Goal: Find contact information: Find contact information

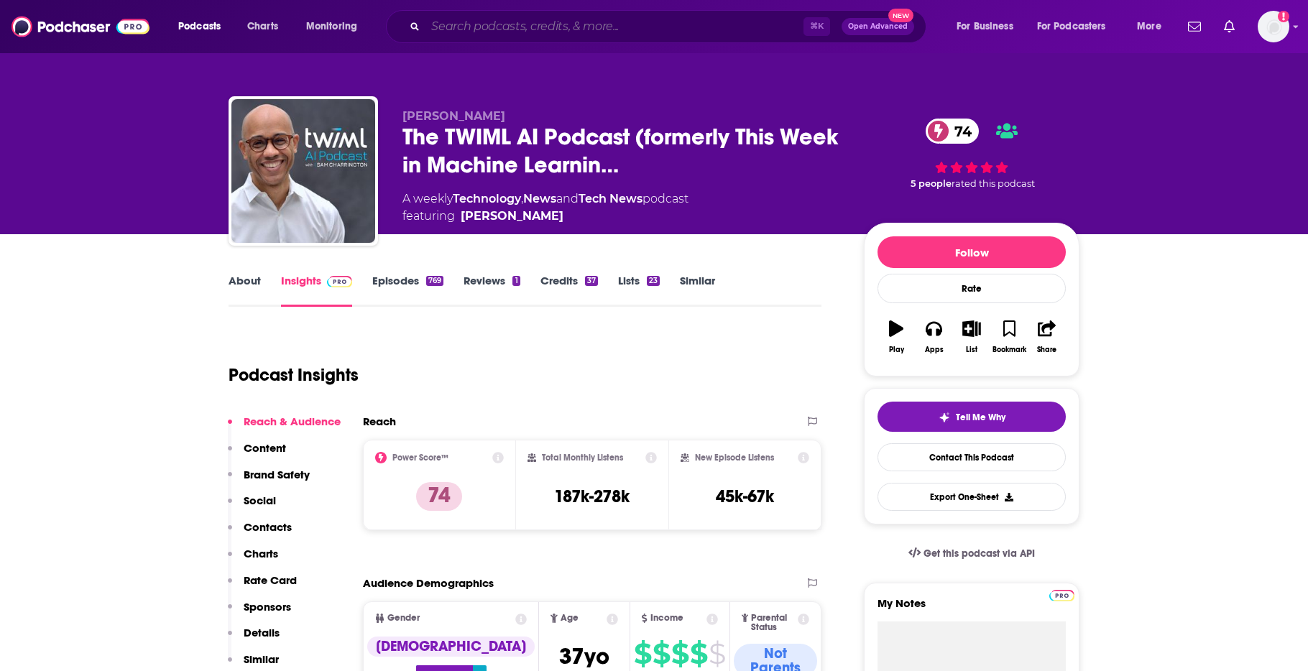
click at [504, 29] on input "Search podcasts, credits, & more..." at bounding box center [614, 26] width 378 height 23
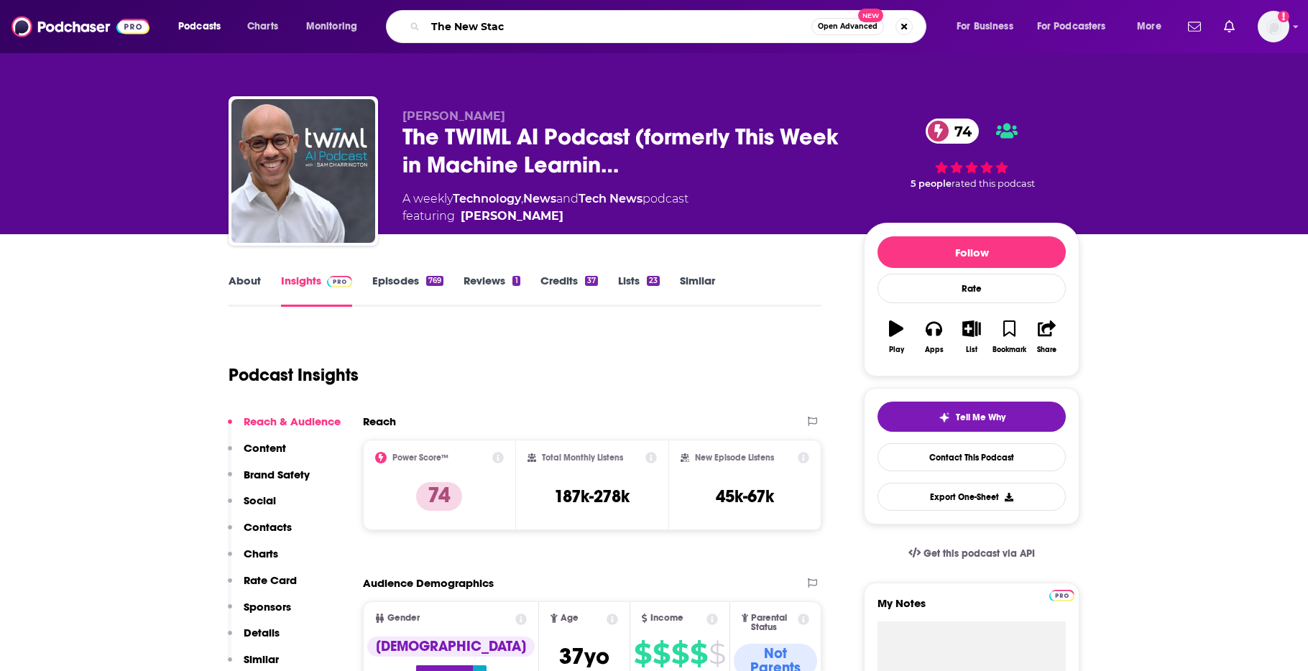
type input "The New Stack"
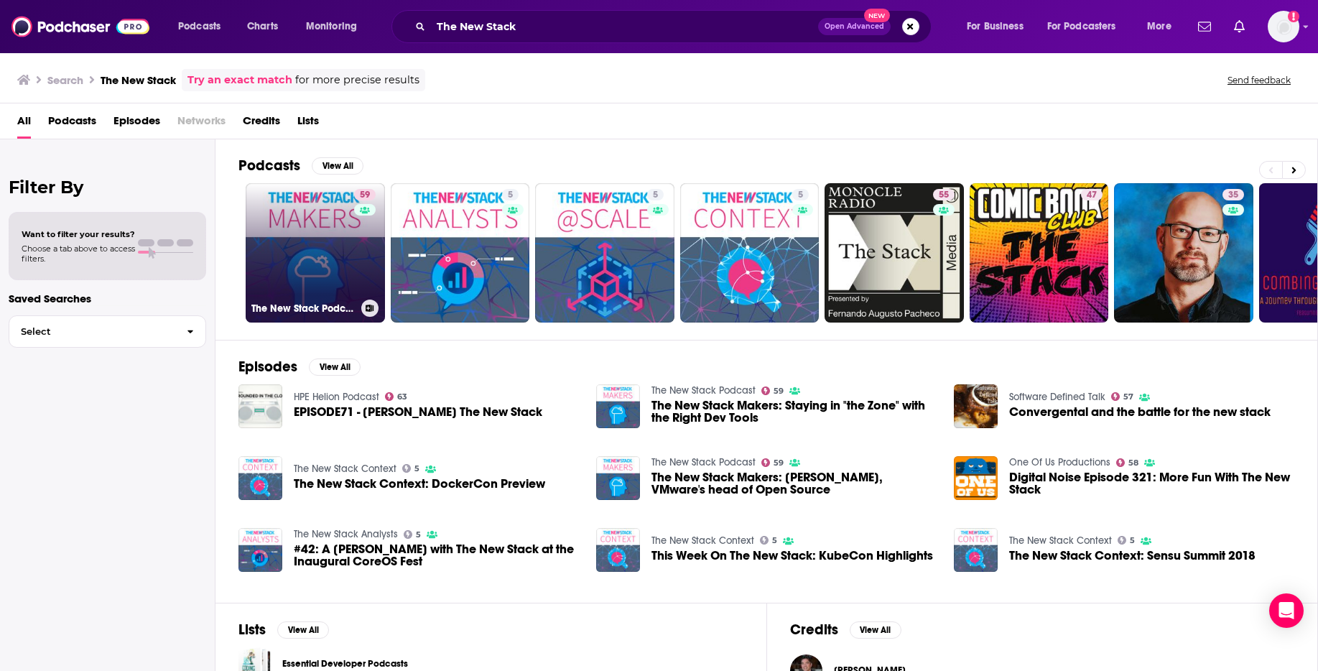
click at [292, 259] on link "59 The New Stack Podcast" at bounding box center [315, 252] width 139 height 139
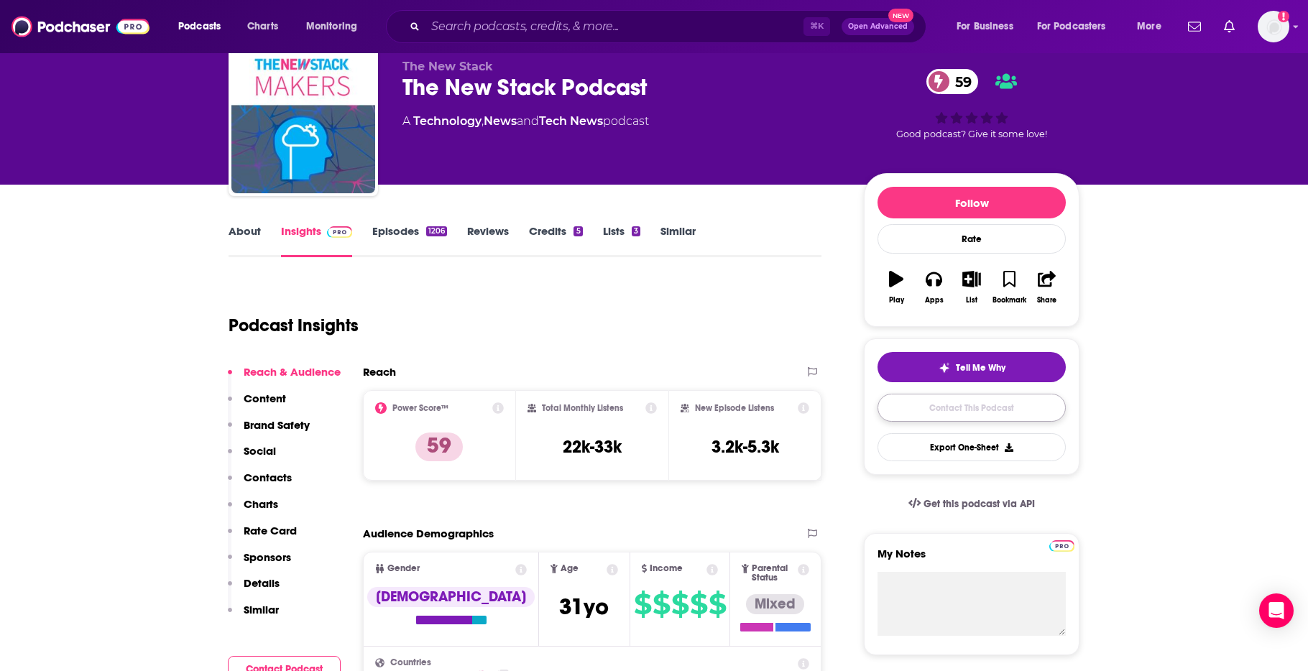
click at [966, 413] on link "Contact This Podcast" at bounding box center [971, 408] width 188 height 28
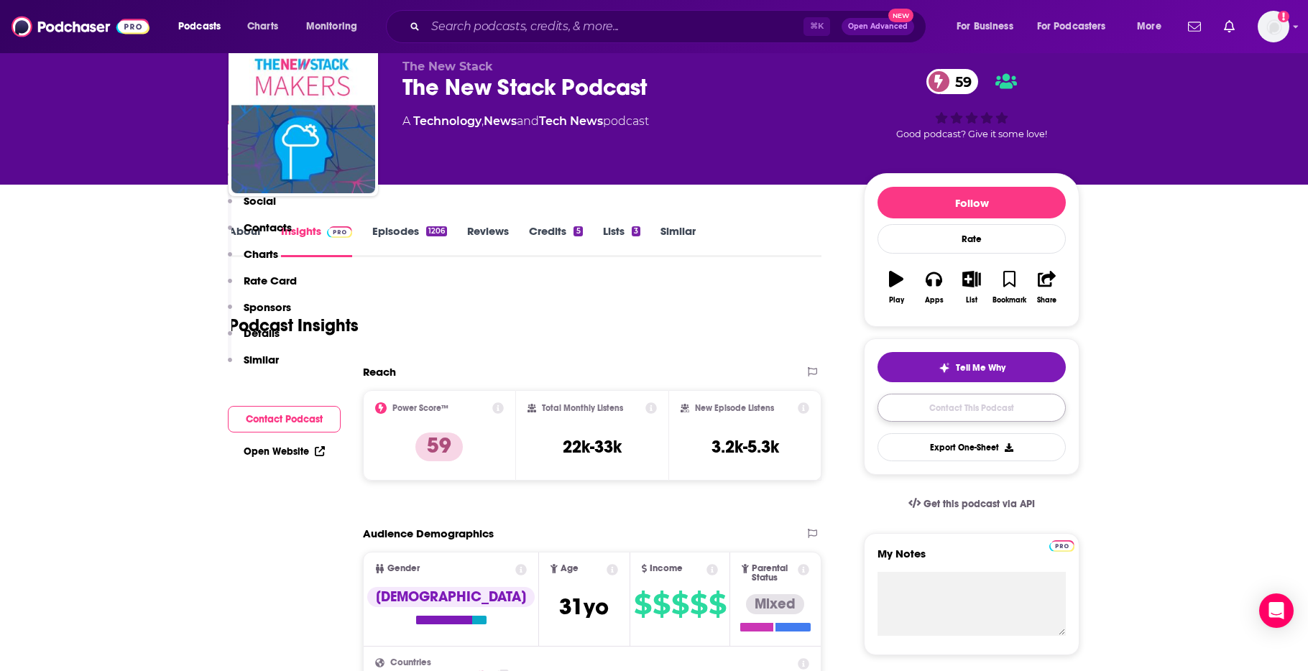
scroll to position [1747, 0]
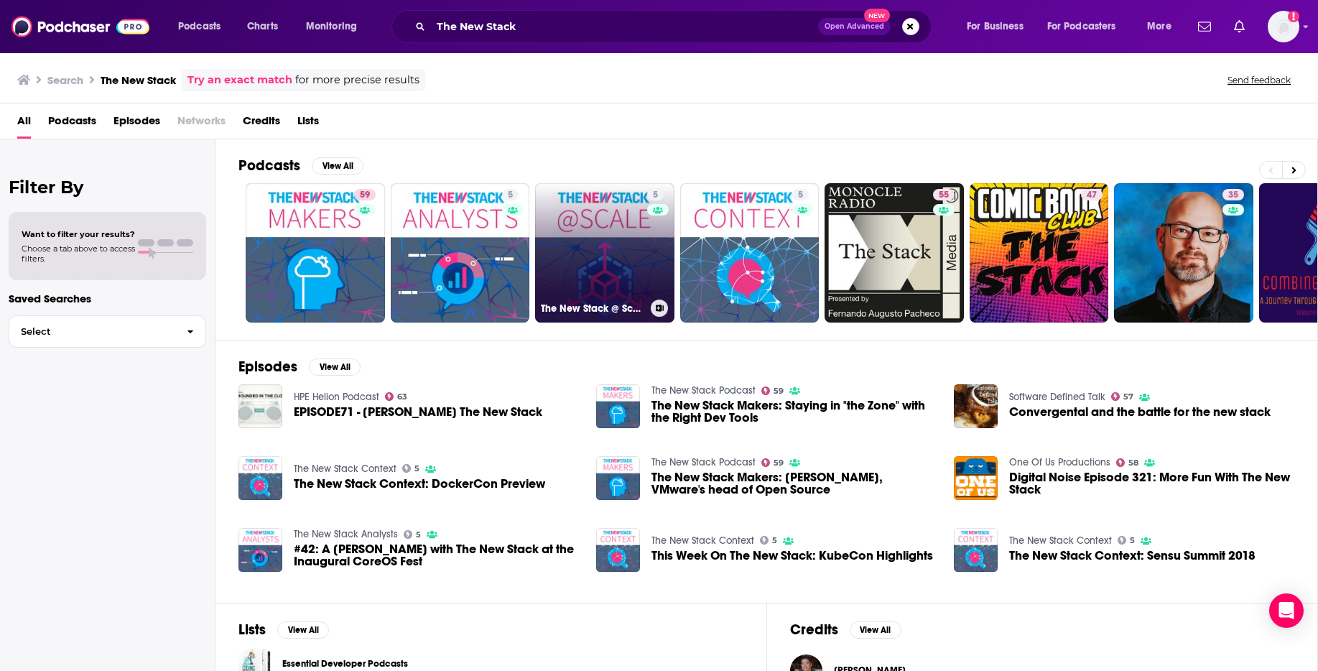
scroll to position [19, 0]
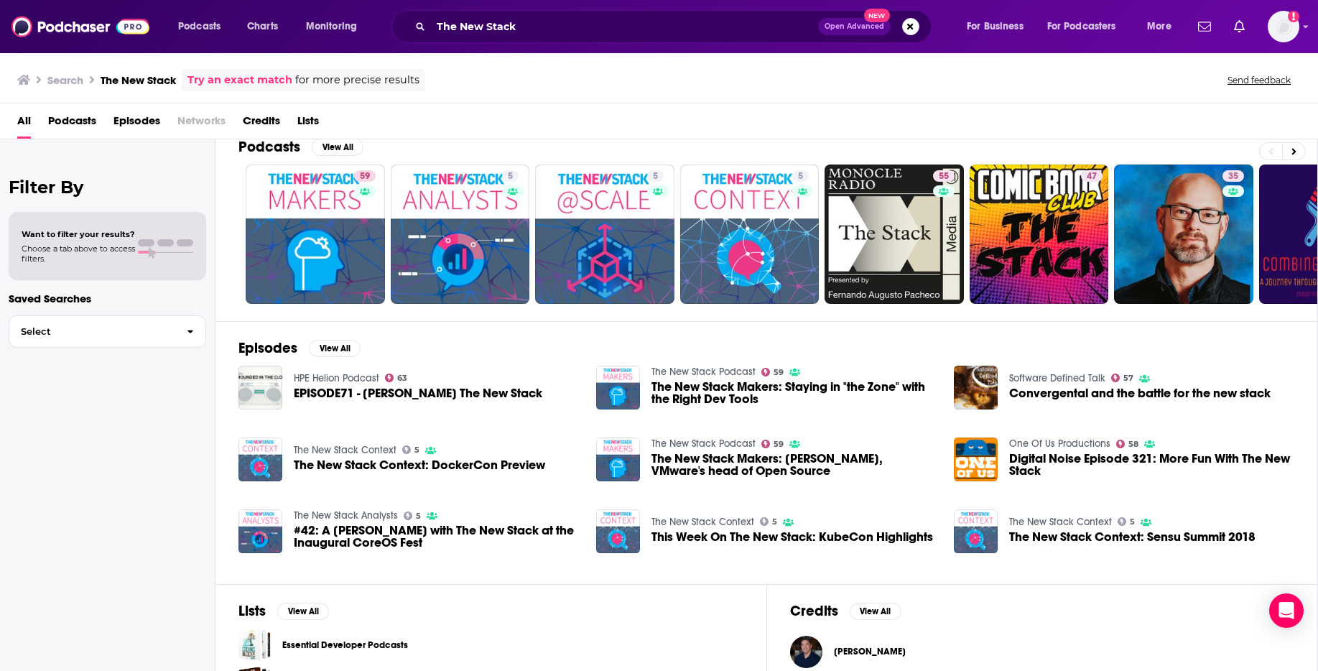
click at [879, 468] on span "The New Stack Makers: Dirk Hohndel, VMware's head of Open Source" at bounding box center [794, 465] width 285 height 24
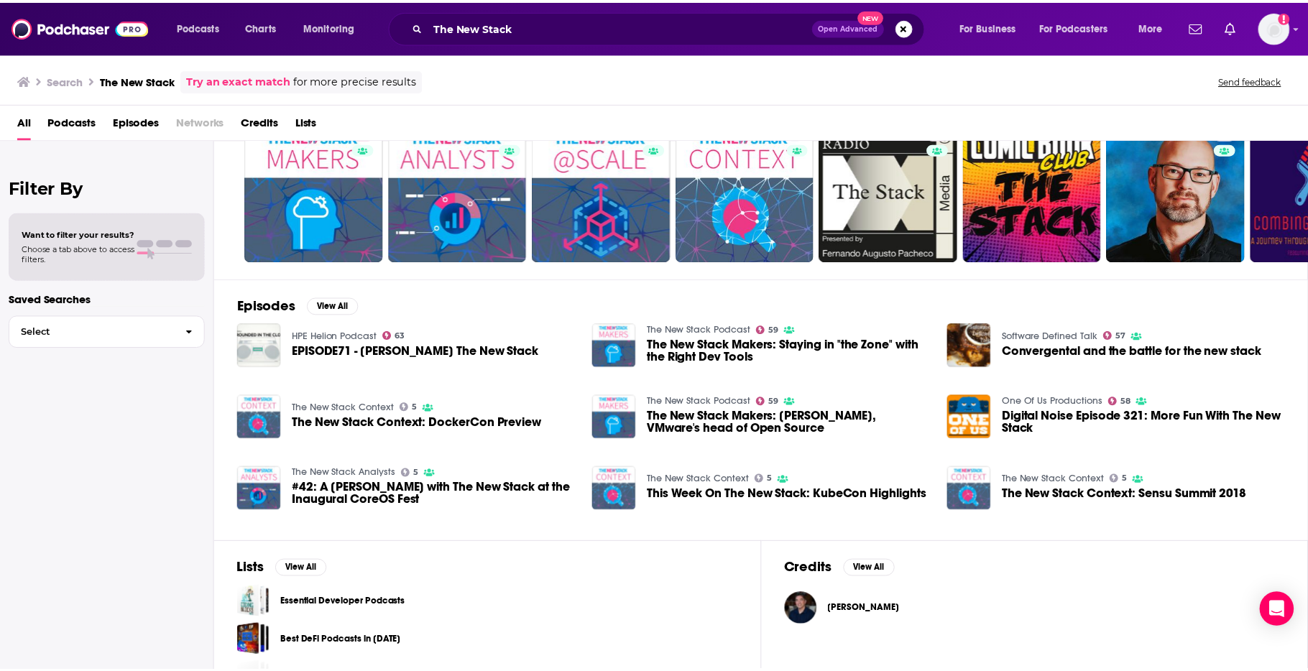
scroll to position [73, 0]
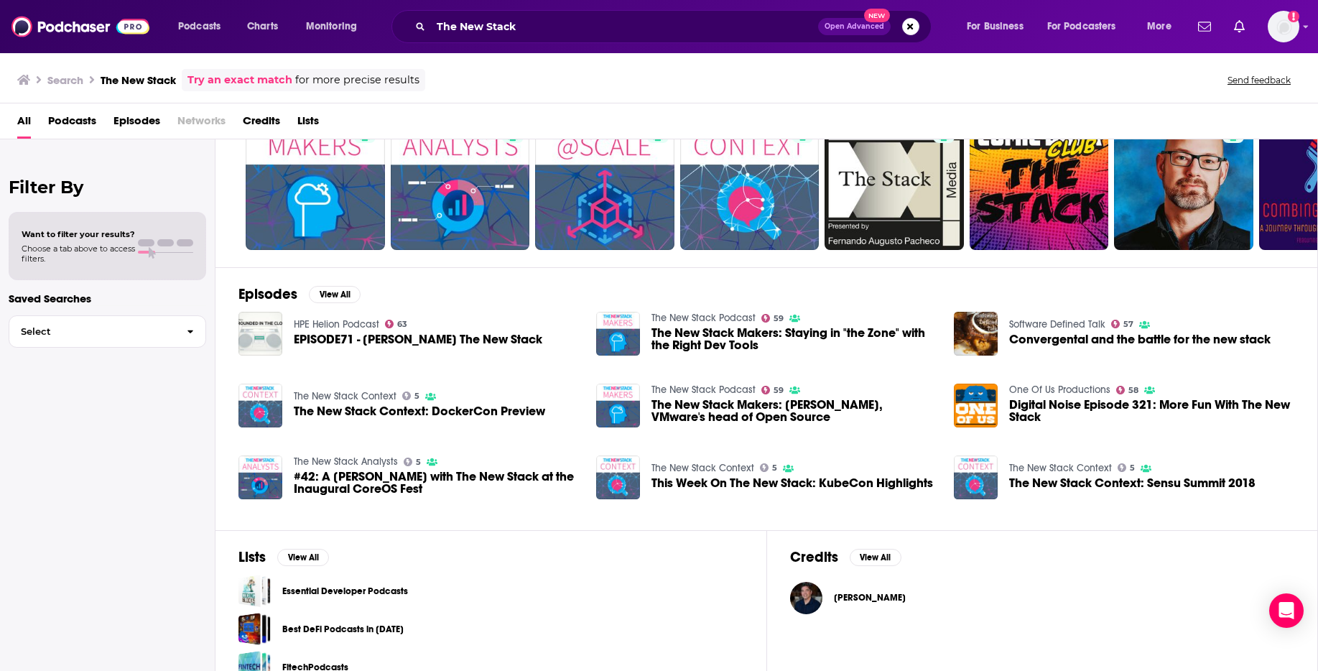
click at [712, 477] on span "This Week On The New Stack: KubeCon Highlights" at bounding box center [793, 483] width 282 height 12
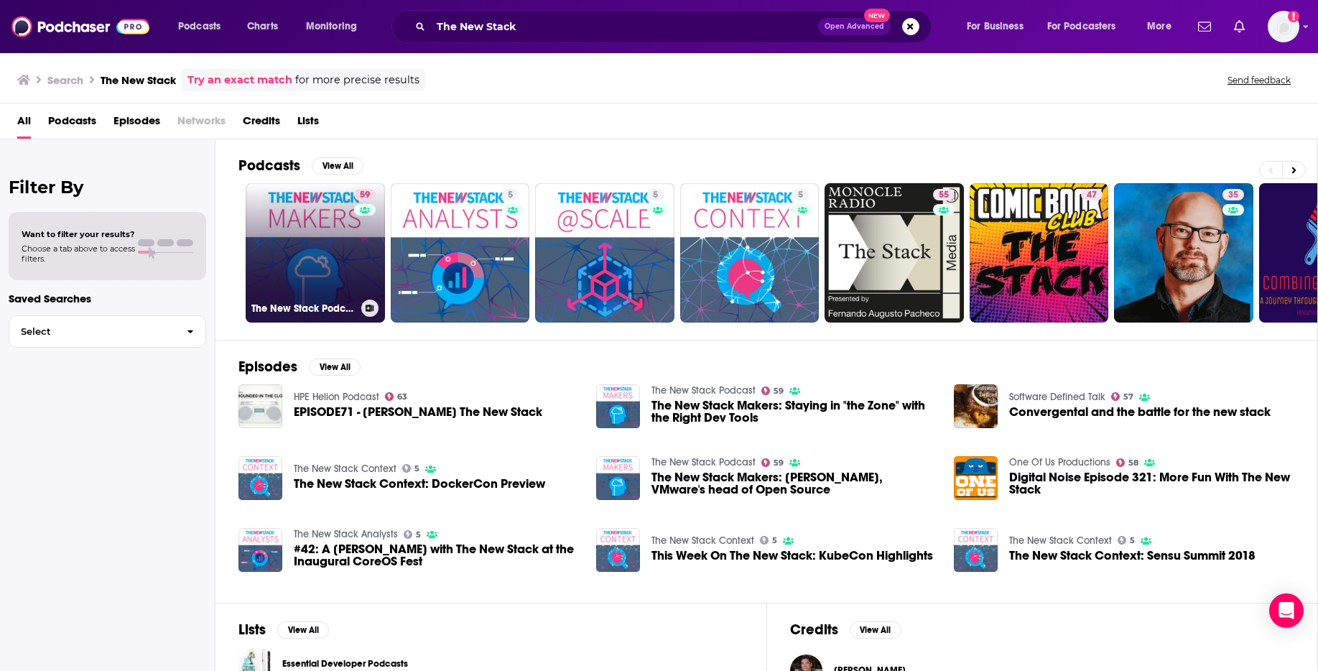
click at [301, 249] on link "59 The New Stack Podcast" at bounding box center [315, 252] width 139 height 139
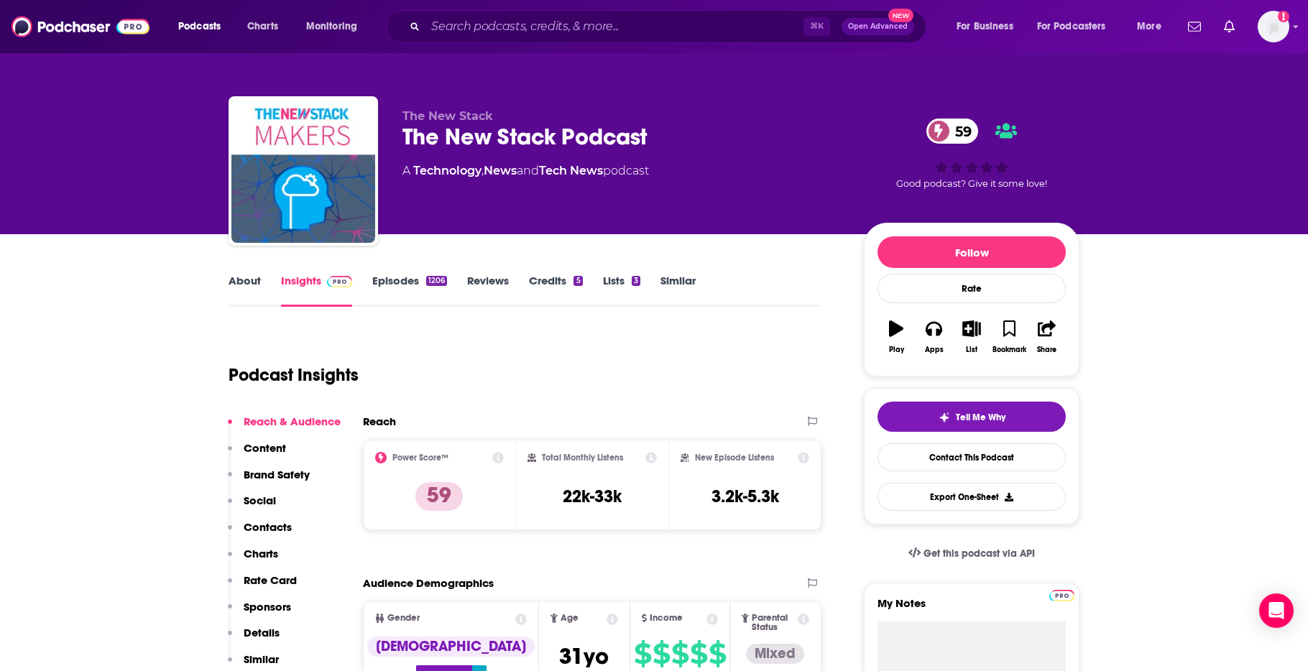
click at [388, 283] on link "Episodes 1206" at bounding box center [409, 290] width 75 height 33
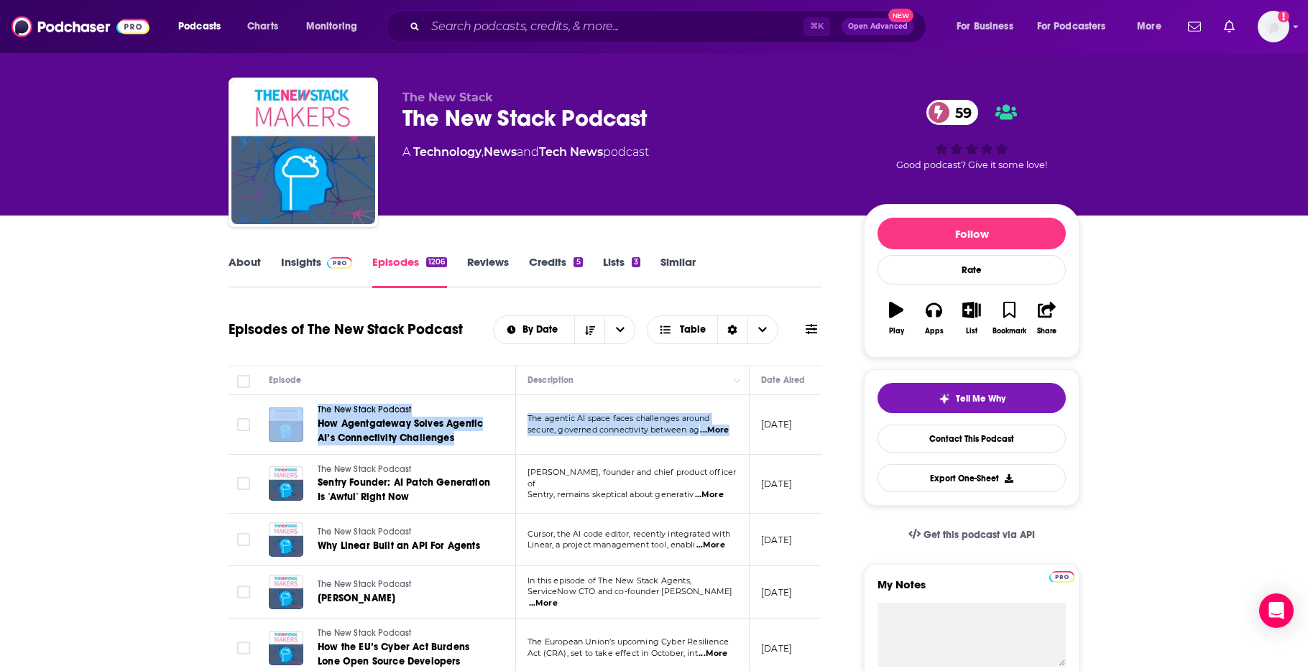
drag, startPoint x: 759, startPoint y: 425, endPoint x: 131, endPoint y: 441, distance: 628.9
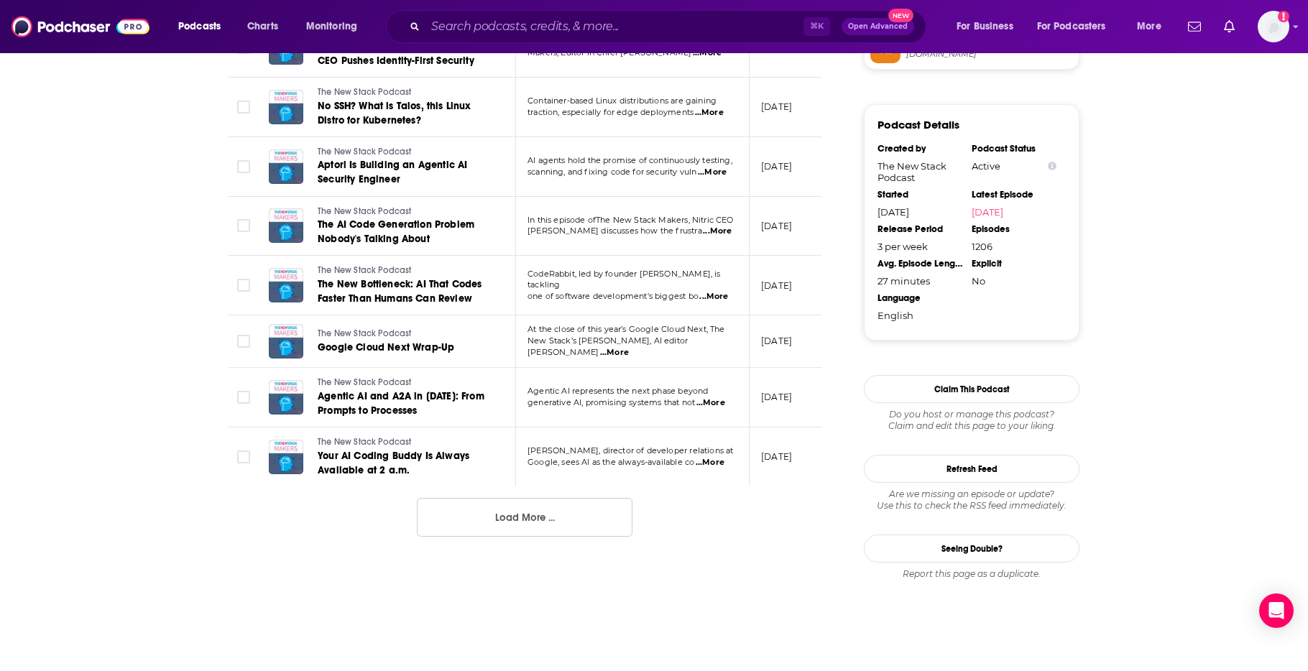
scroll to position [1378, 0]
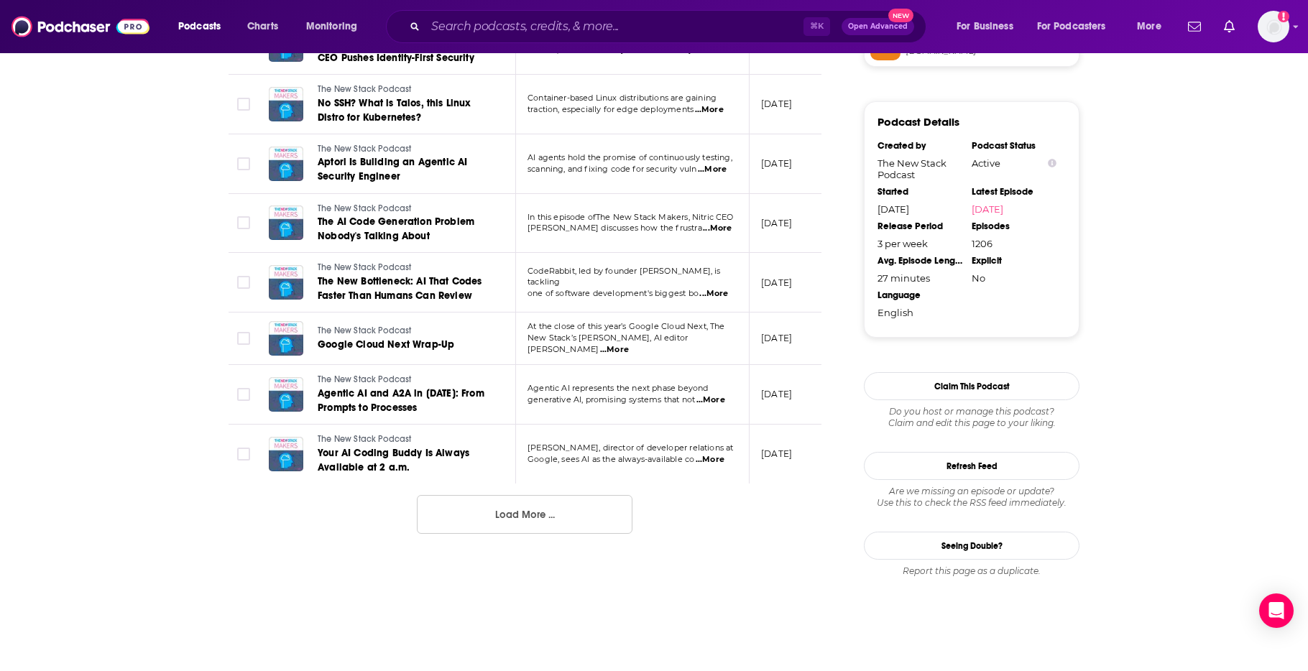
click at [523, 523] on button "Load More ..." at bounding box center [525, 514] width 216 height 39
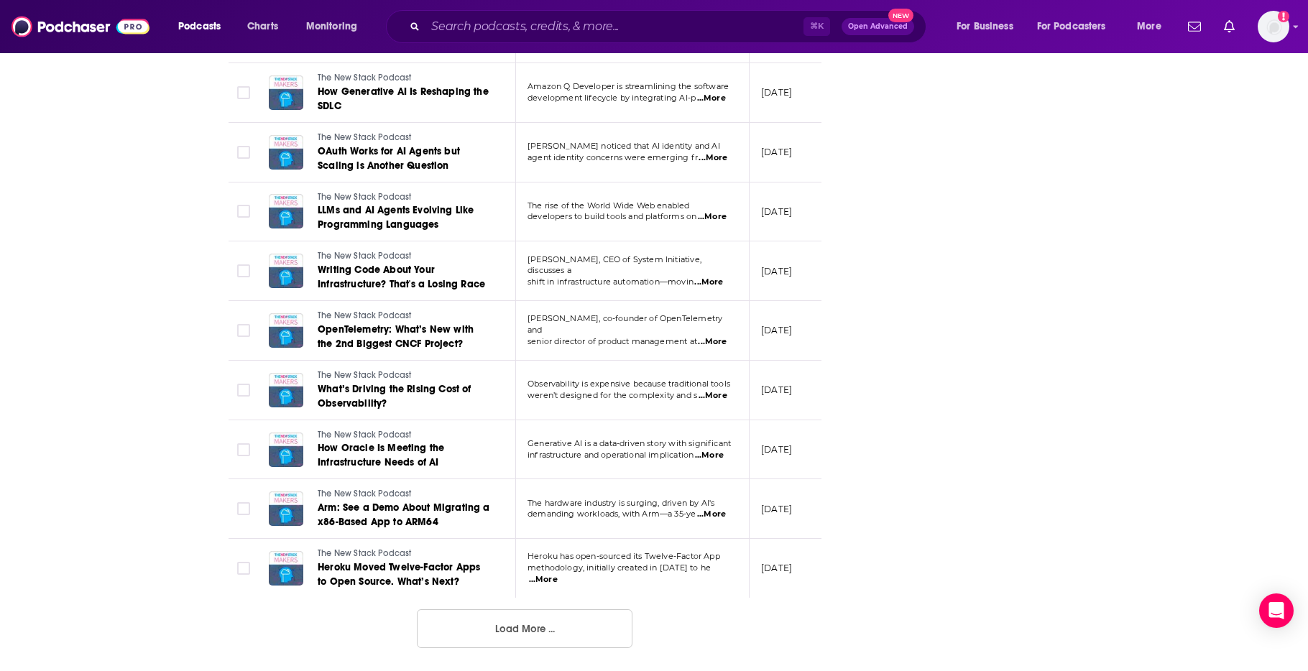
scroll to position [2744, 0]
click at [519, 634] on button "Load More ..." at bounding box center [525, 628] width 216 height 39
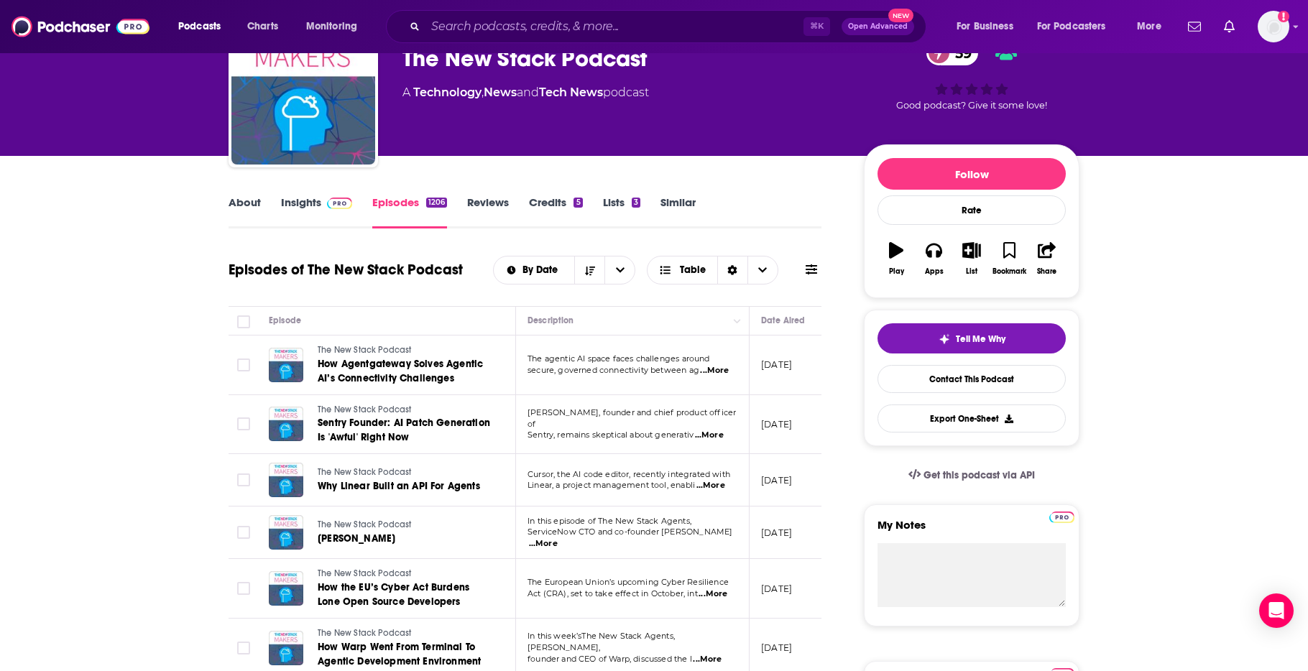
scroll to position [248, 0]
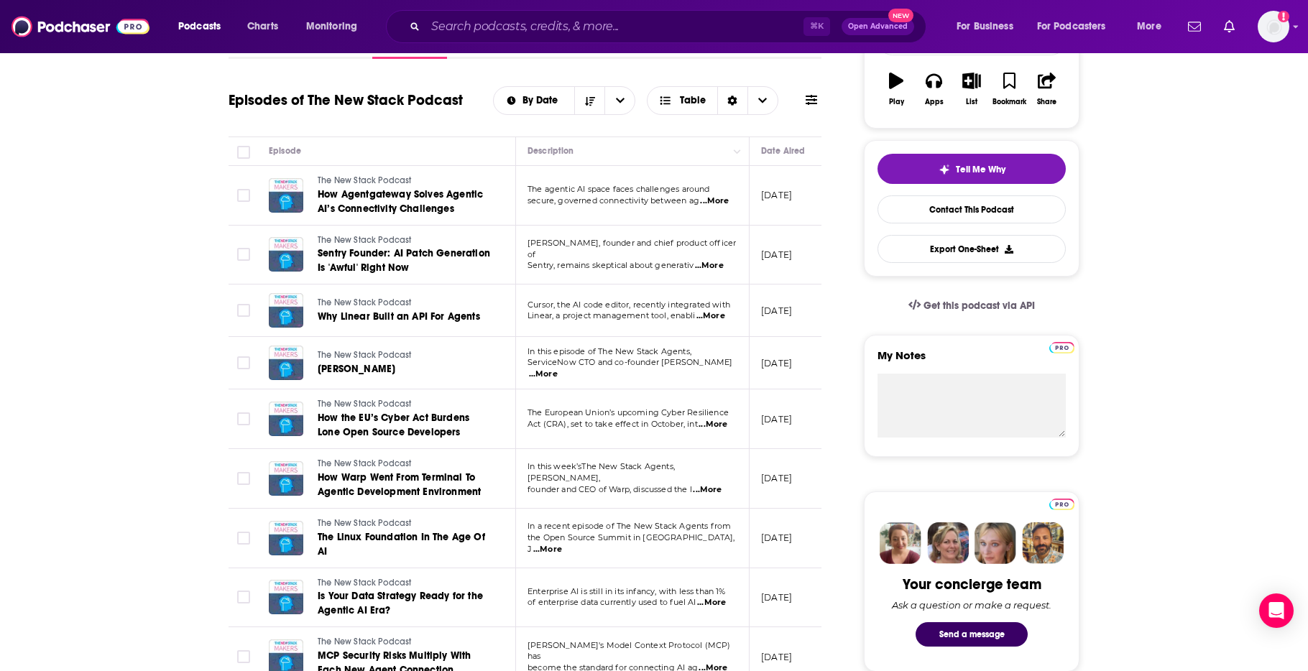
click at [716, 601] on span "...More" at bounding box center [711, 602] width 29 height 11
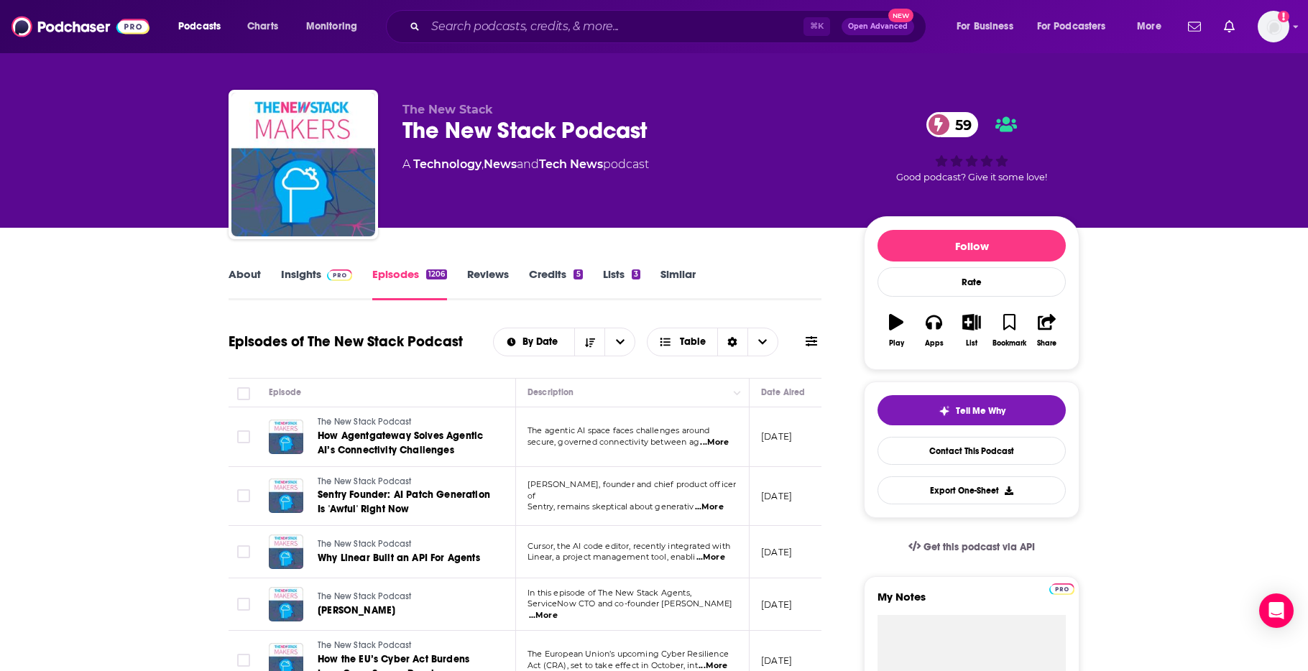
scroll to position [0, 0]
